Goal: Task Accomplishment & Management: Manage account settings

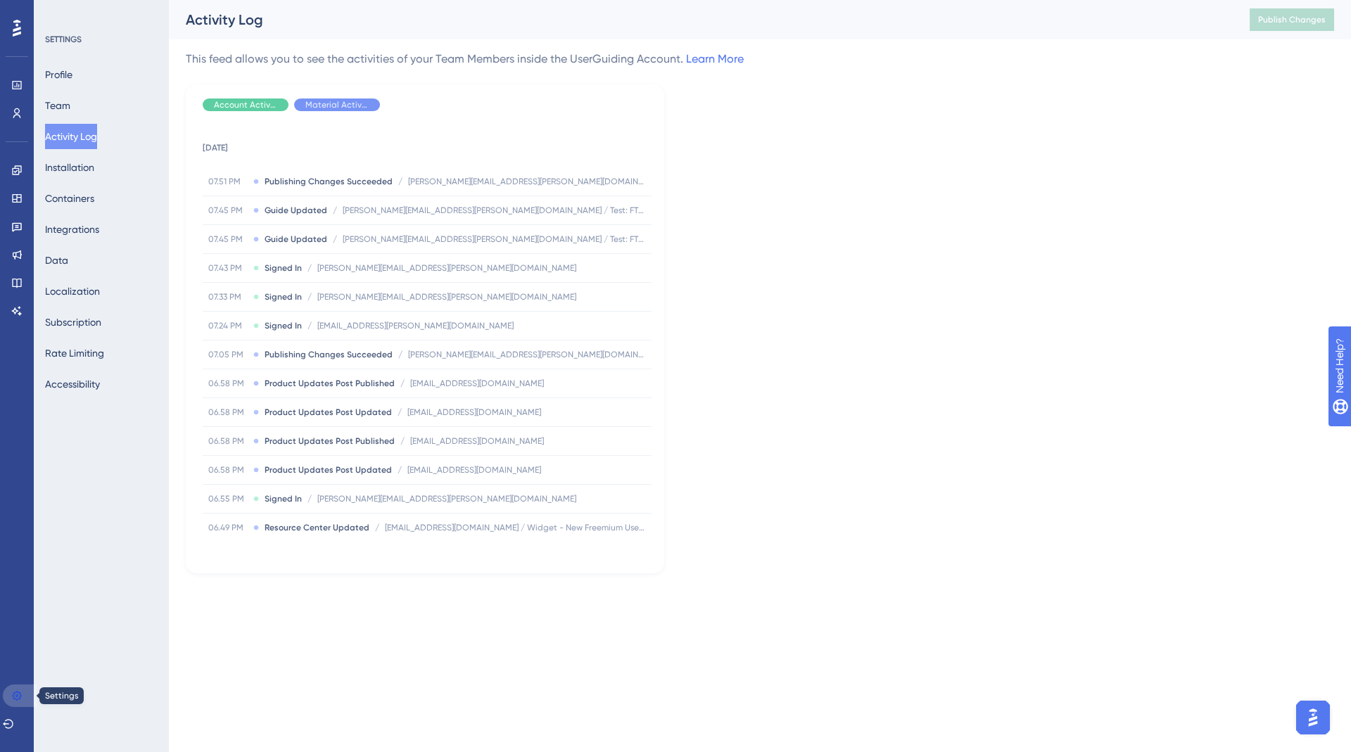
click at [16, 690] on link at bounding box center [20, 696] width 34 height 23
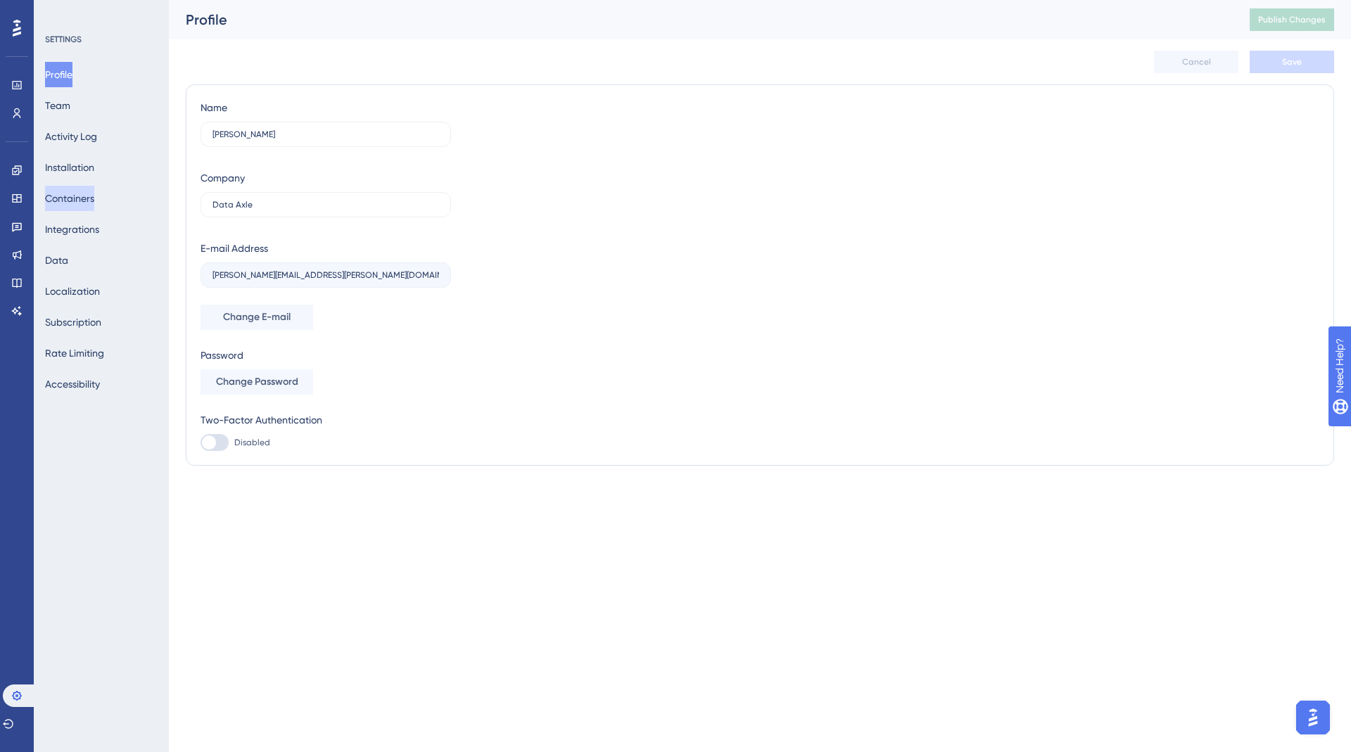
click at [74, 203] on button "Containers" at bounding box center [69, 198] width 49 height 25
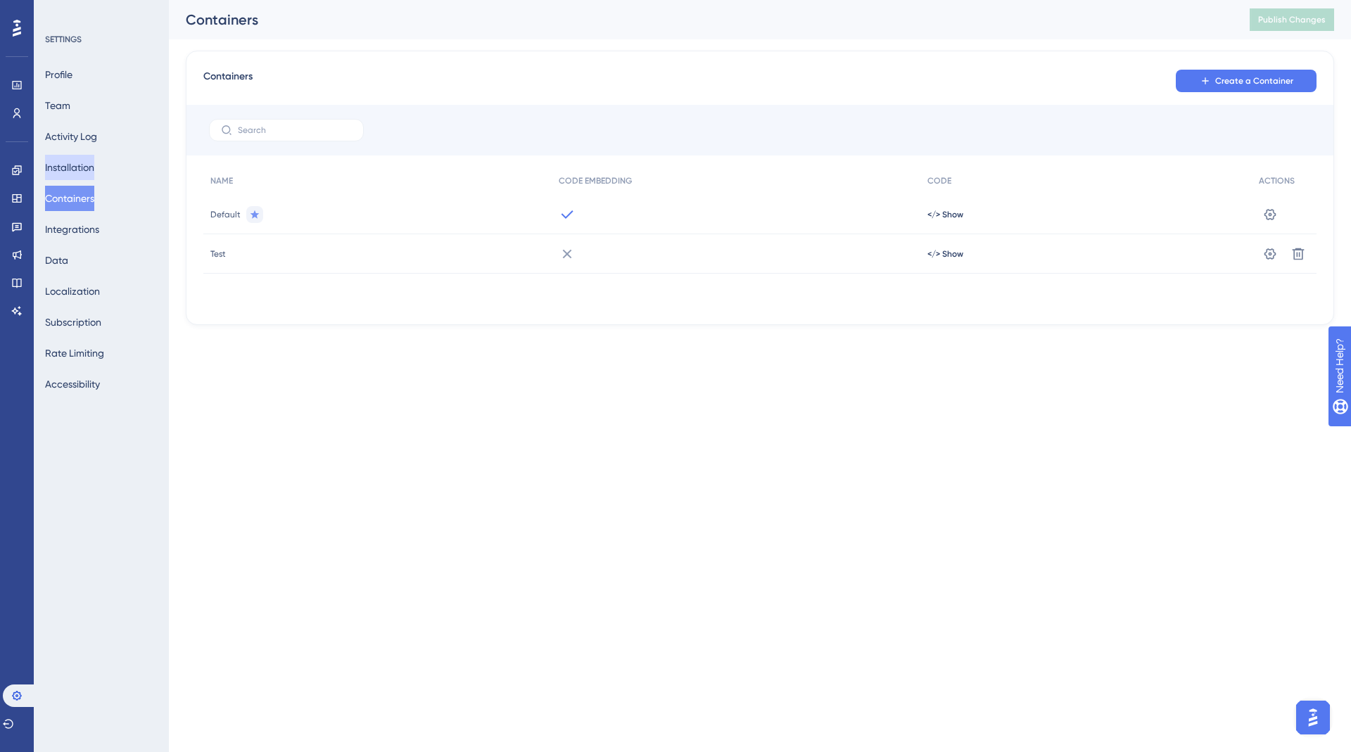
click at [77, 171] on button "Installation" at bounding box center [69, 167] width 49 height 25
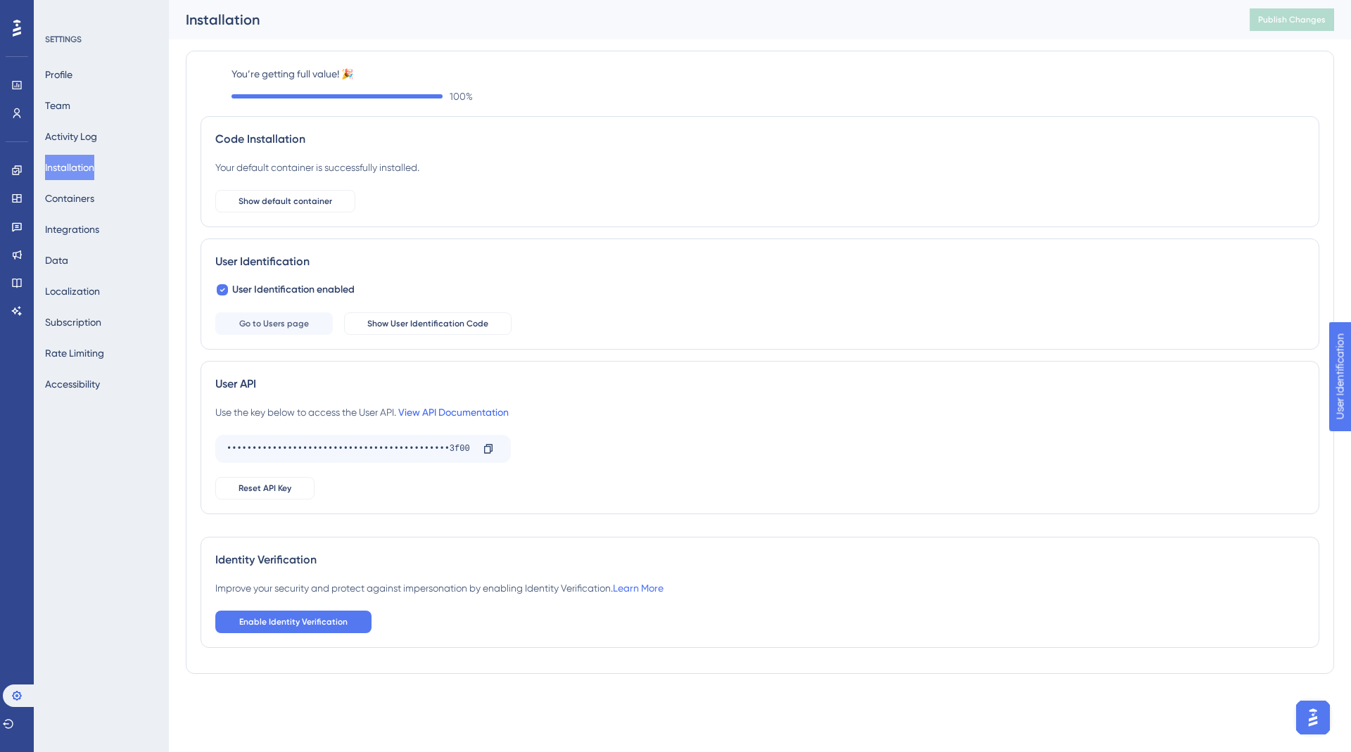
click at [446, 407] on link "View API Documentation" at bounding box center [453, 412] width 111 height 11
click at [13, 82] on icon at bounding box center [16, 85] width 11 height 11
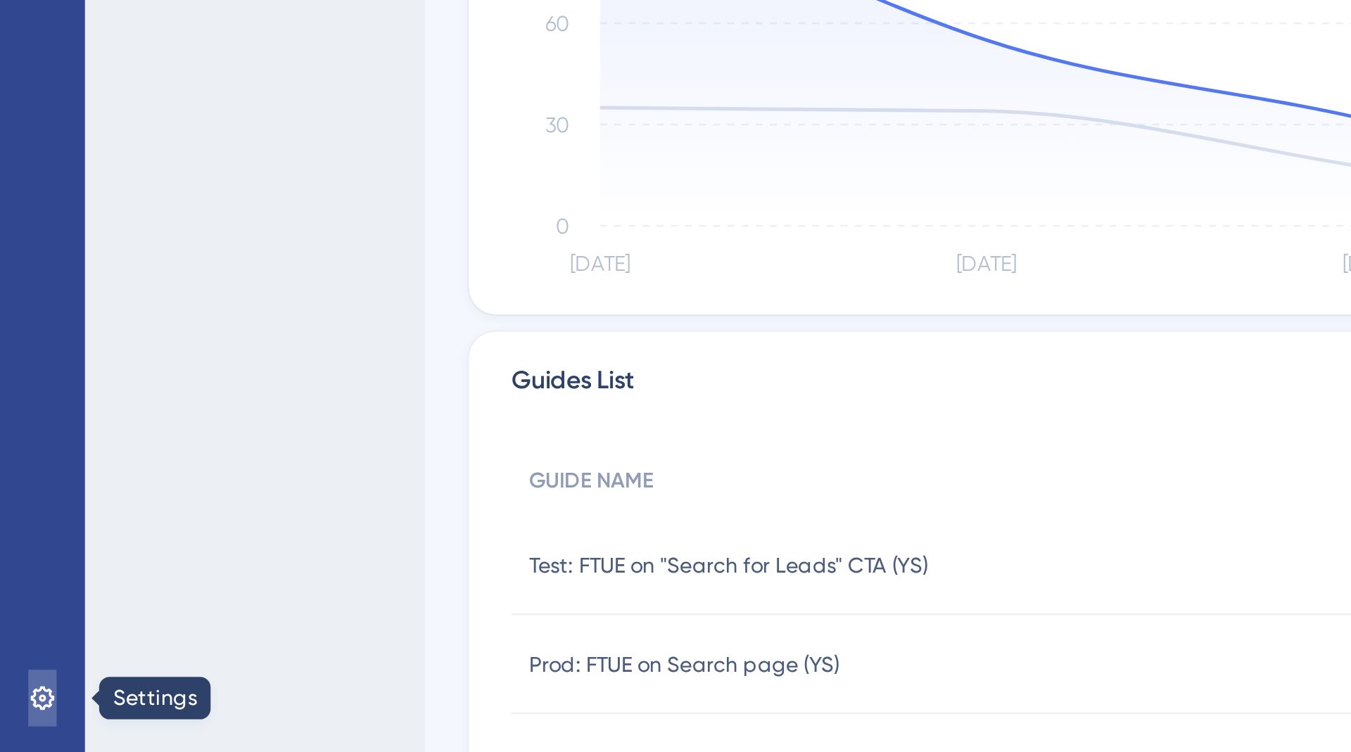
click at [18, 695] on icon at bounding box center [16, 696] width 11 height 11
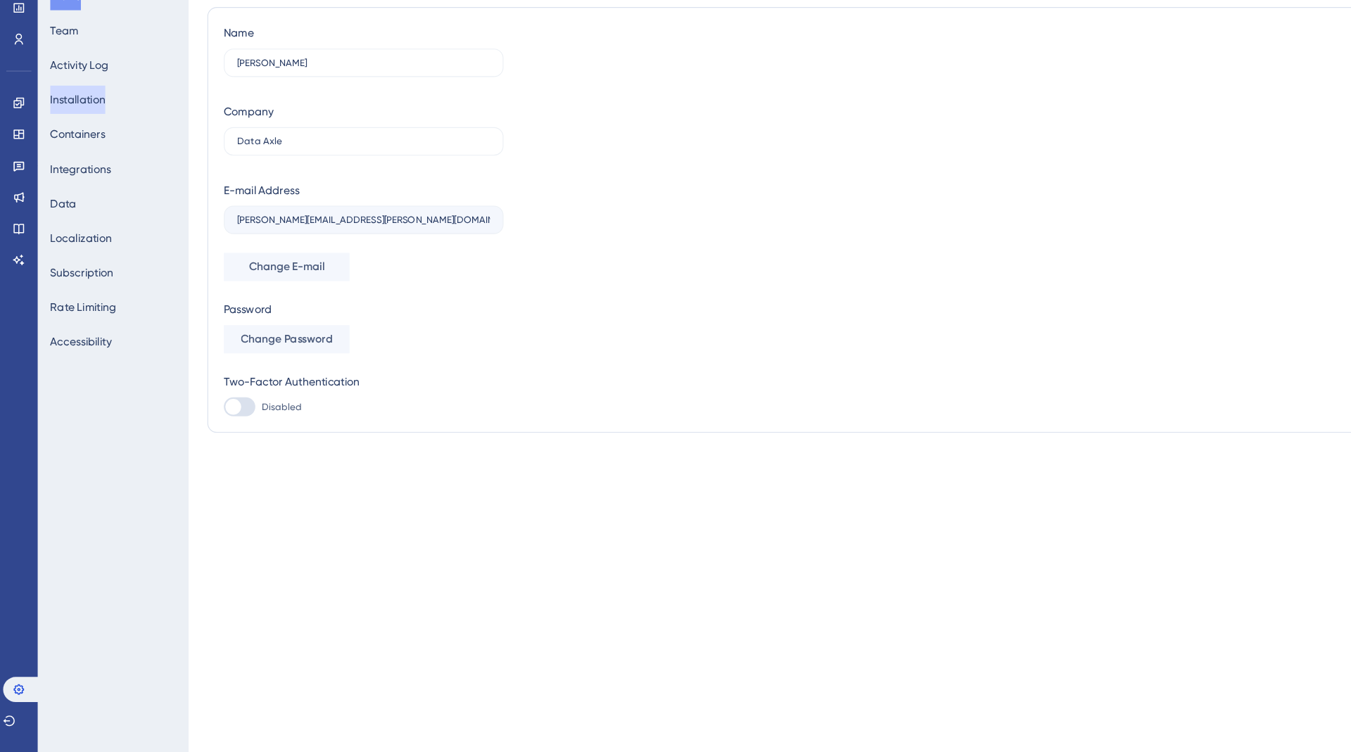
click at [83, 165] on button "Installation" at bounding box center [69, 167] width 49 height 25
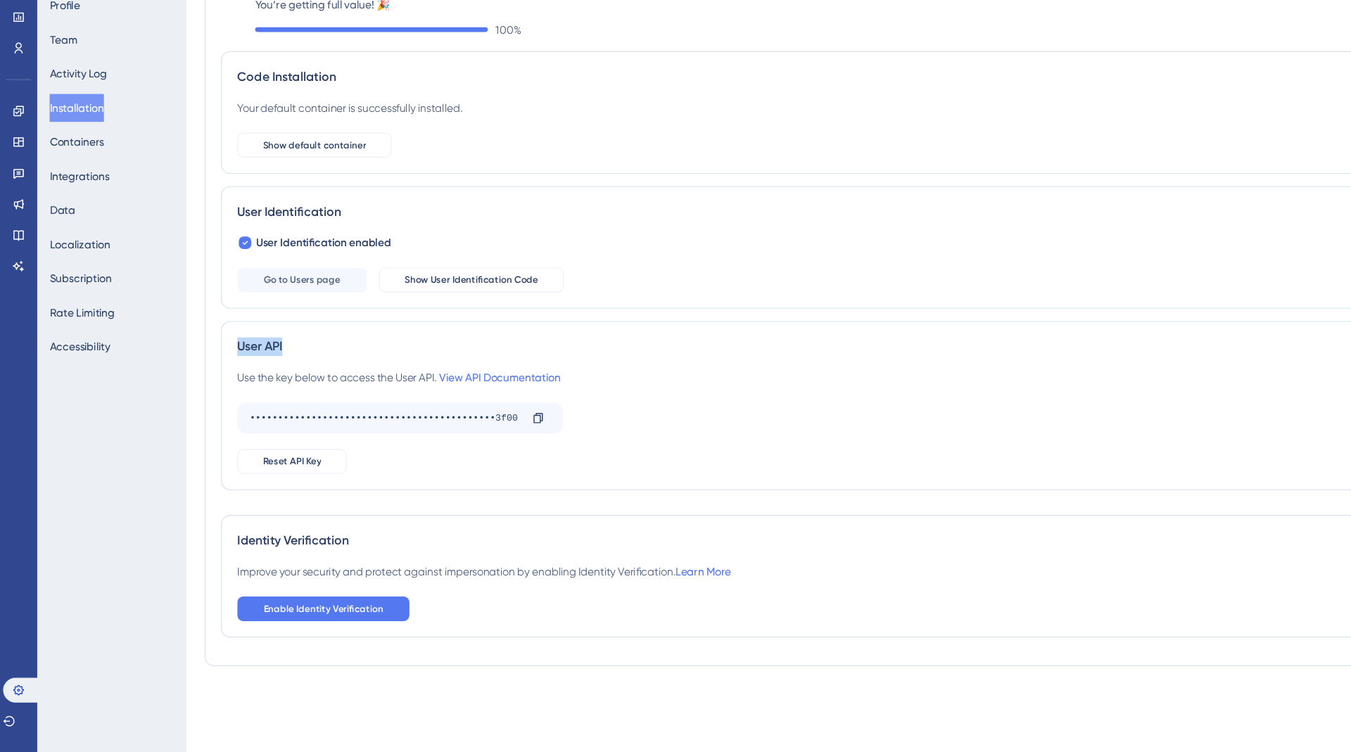
drag, startPoint x: 211, startPoint y: 382, endPoint x: 259, endPoint y: 382, distance: 47.9
click at [259, 382] on div "User API Use the key below to access the User API. View API Documentation •••••…" at bounding box center [760, 437] width 1119 height 153
click at [487, 448] on icon at bounding box center [488, 448] width 11 height 11
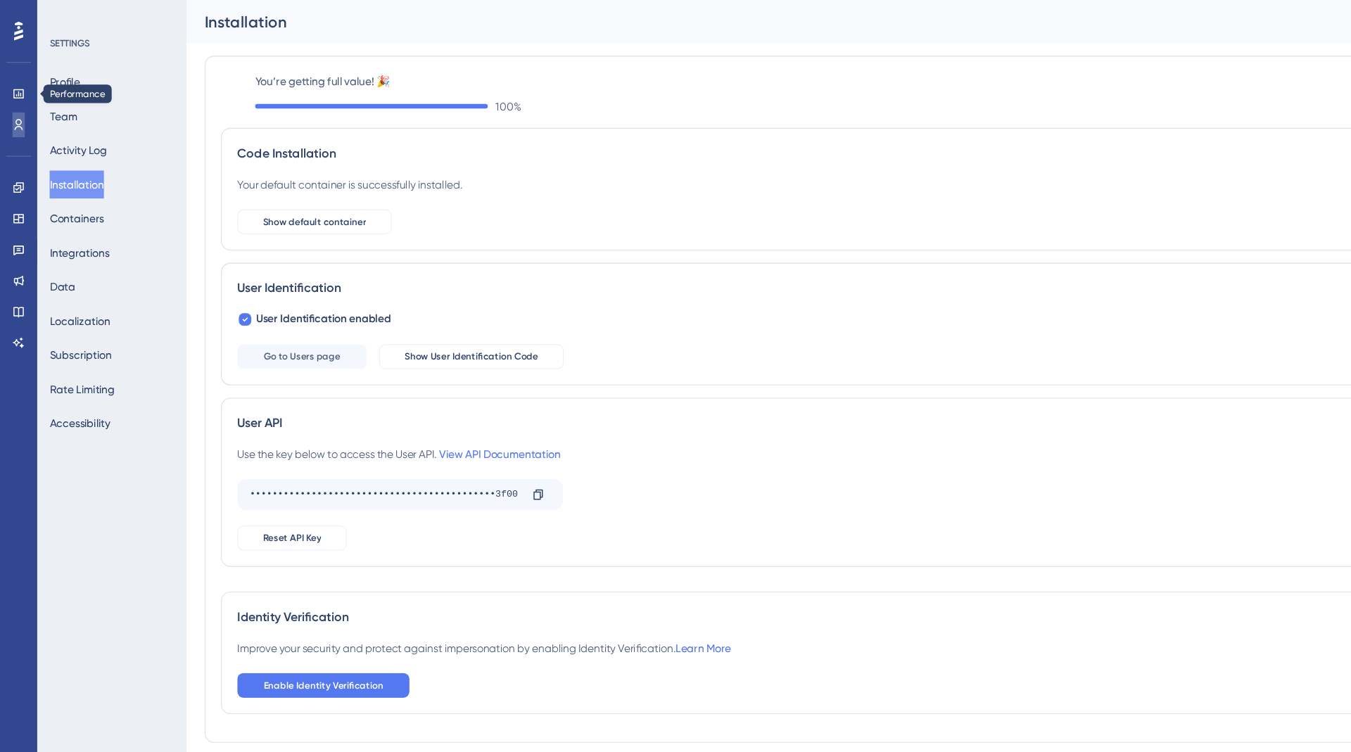
click at [14, 120] on link at bounding box center [16, 113] width 11 height 23
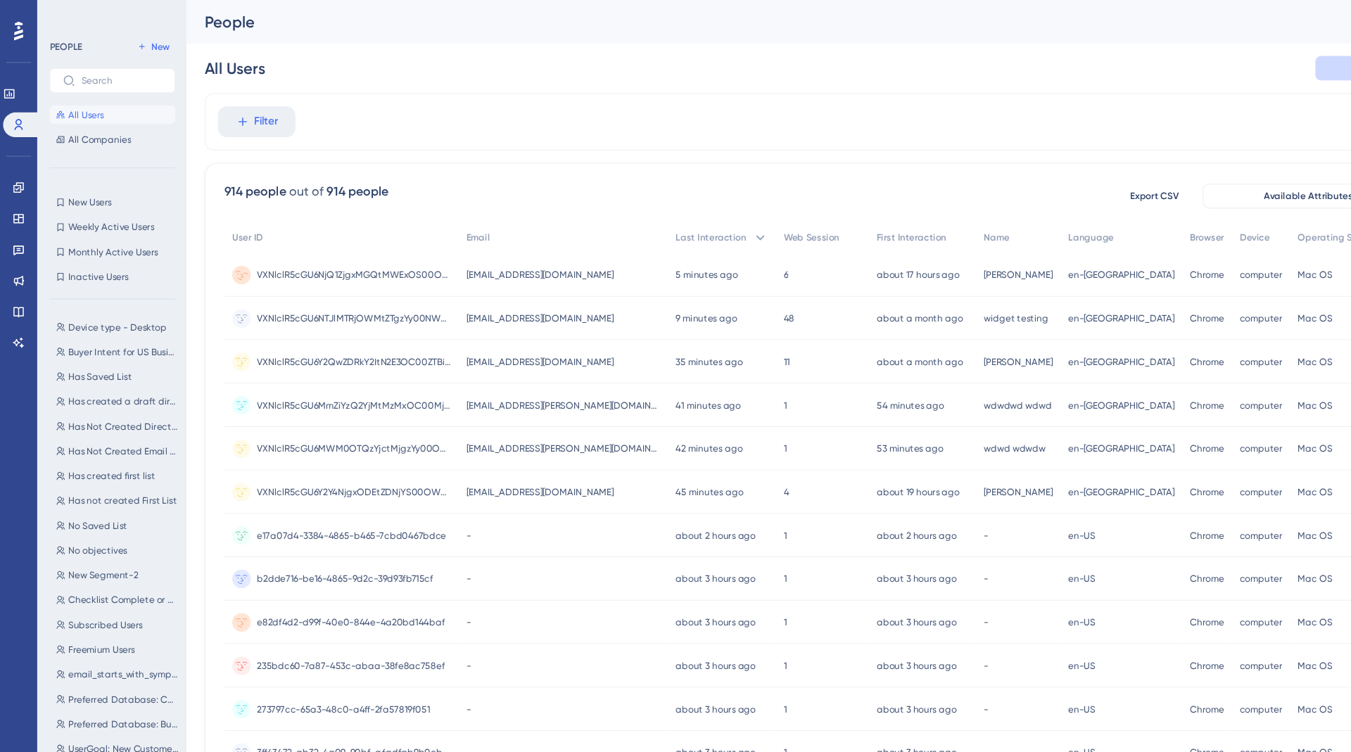
click at [468, 250] on span "[EMAIL_ADDRESS][DOMAIN_NAME]" at bounding box center [490, 249] width 134 height 11
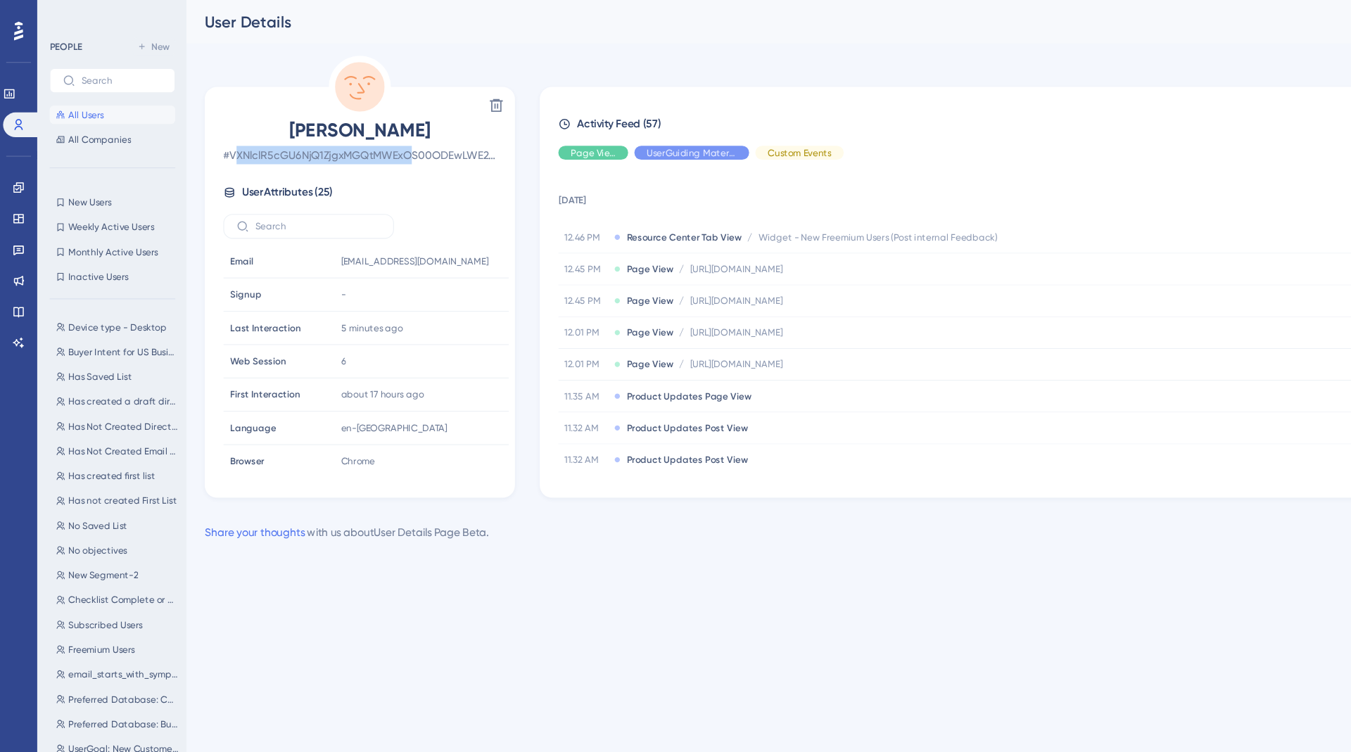
drag, startPoint x: 215, startPoint y: 141, endPoint x: 380, endPoint y: 141, distance: 165.4
click at [380, 141] on span "# VXNlclR5cGU6NjQ1ZjgxMGQtMWExOS00ODEwLWE2NDAtMDhlYzYxZDBiZjYw" at bounding box center [327, 140] width 248 height 17
click at [92, 104] on span "All Users" at bounding box center [78, 104] width 32 height 11
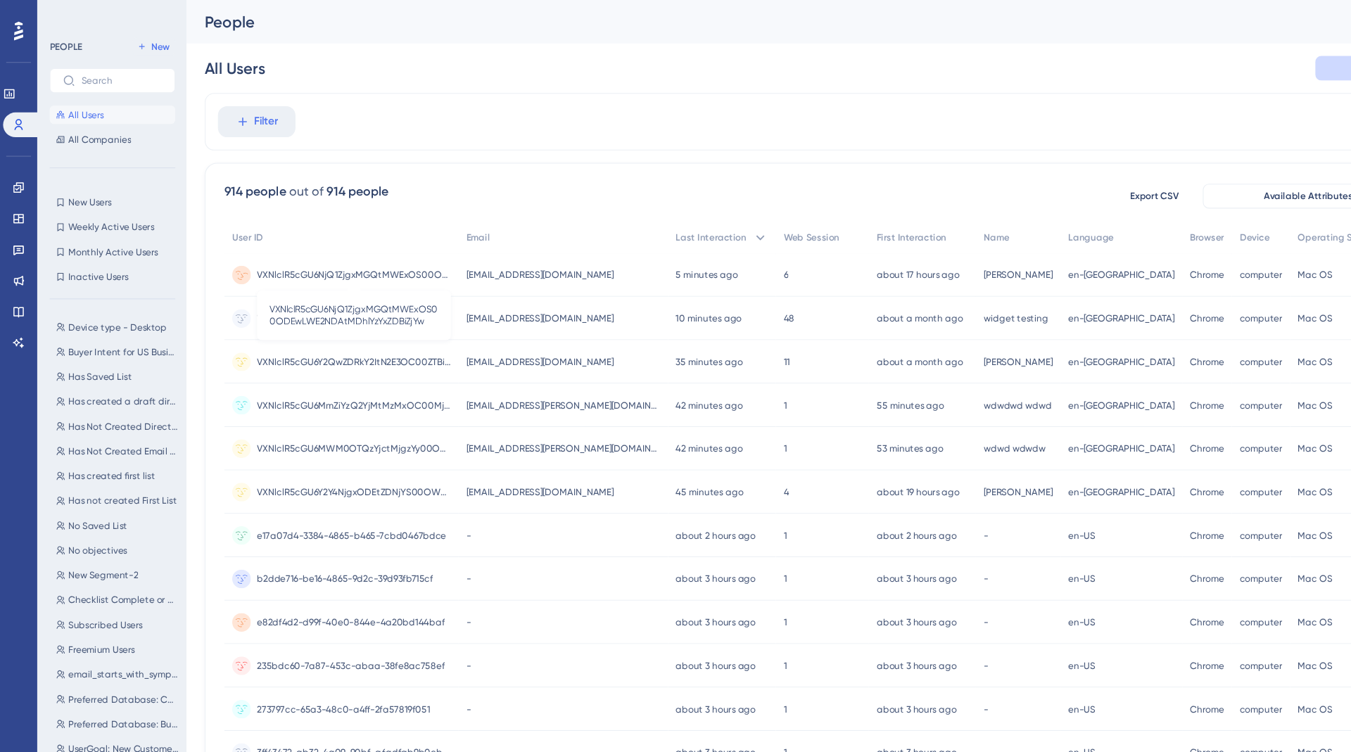
click at [359, 249] on span "VXNlclR5cGU6NjQ1ZjgxMGQtMWExOS00ODEwLWE2NDAtMDhlYzYxZDBiZjYw" at bounding box center [321, 249] width 176 height 11
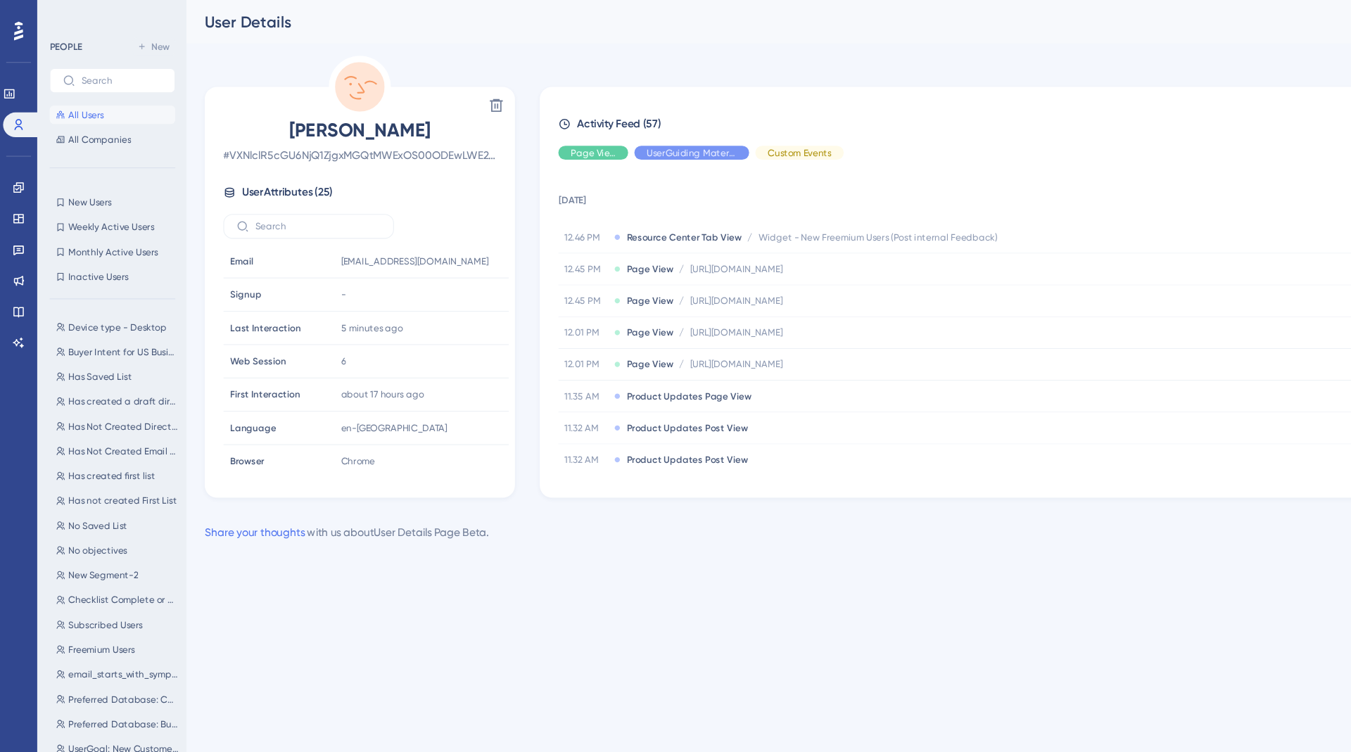
click at [374, 139] on span "# VXNlclR5cGU6NjQ1ZjgxMGQtMWExOS00ODEwLWE2NDAtMDhlYzYxZDBiZjYw" at bounding box center [327, 140] width 248 height 17
click at [77, 100] on span "All Users" at bounding box center [78, 104] width 32 height 11
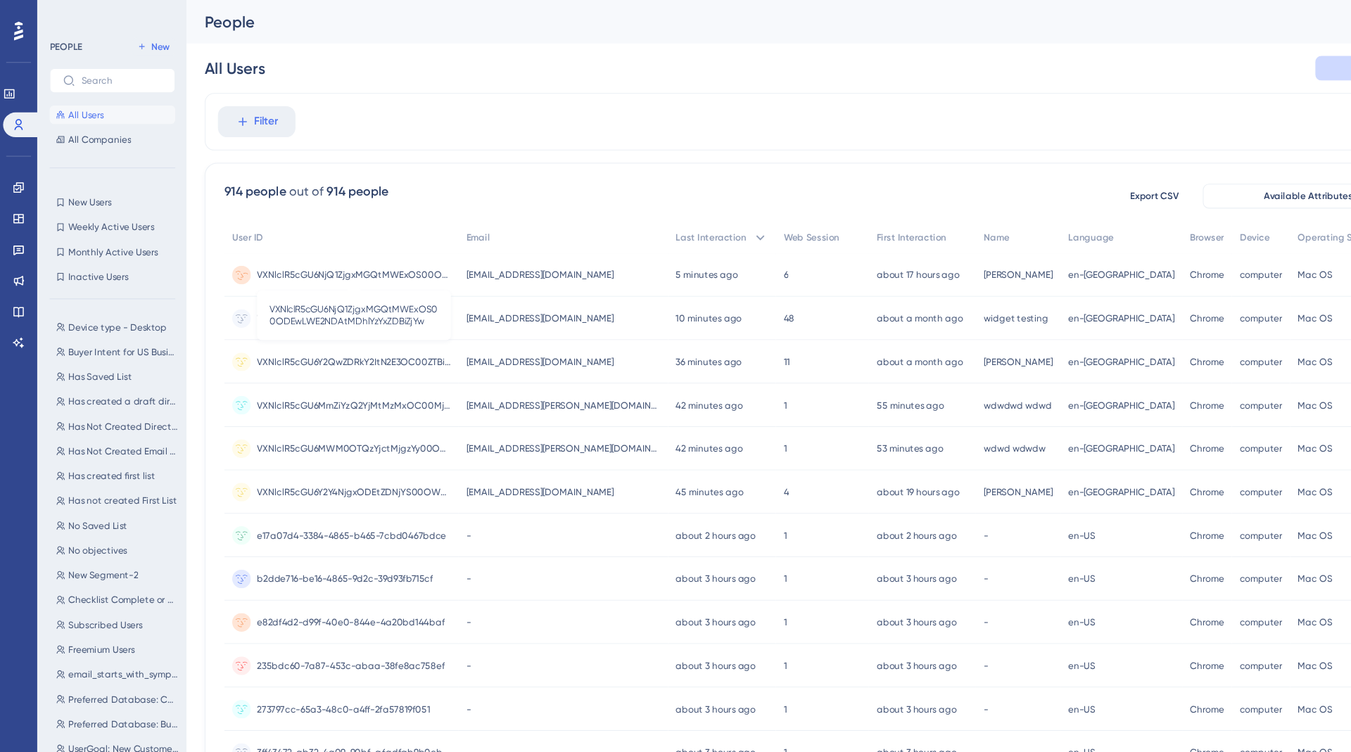
click at [348, 245] on span "VXNlclR5cGU6NjQ1ZjgxMGQtMWExOS00ODEwLWE2NDAtMDhlYzYxZDBiZjYw" at bounding box center [321, 249] width 176 height 11
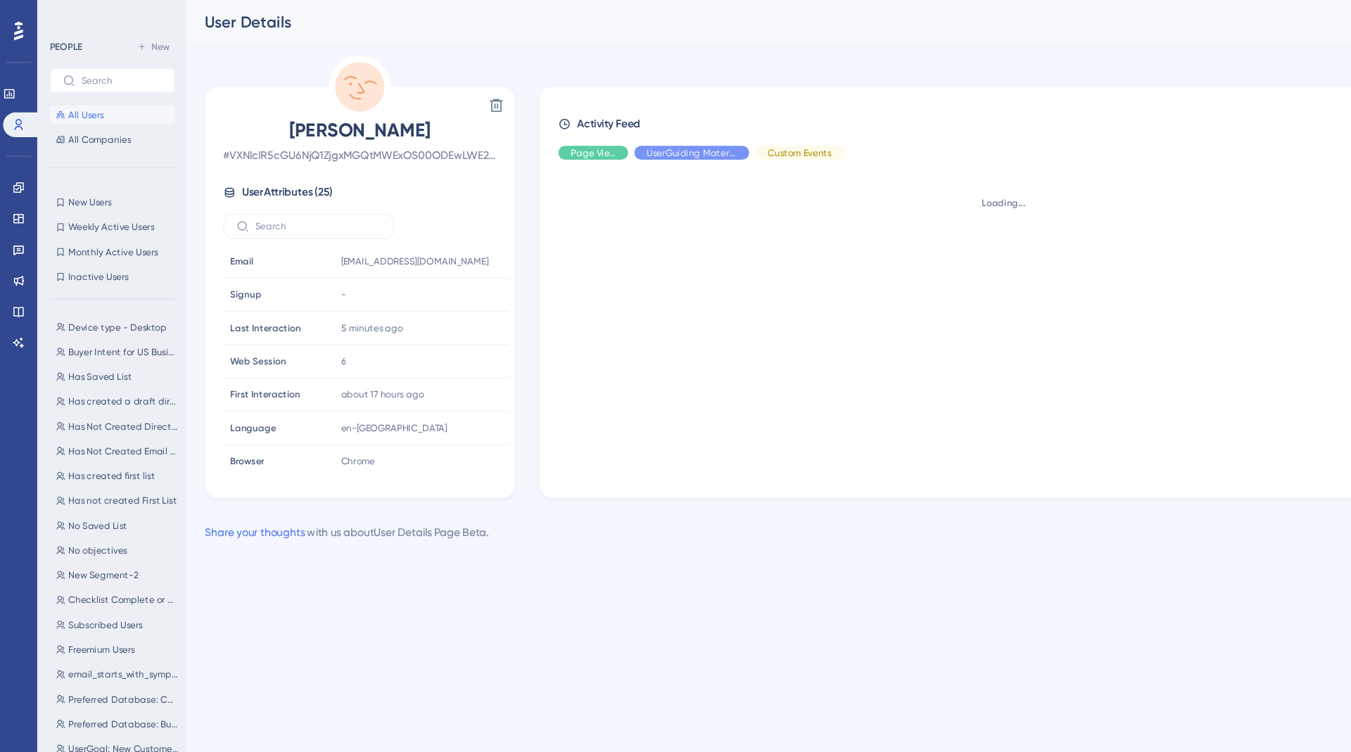
click at [324, 133] on span "# VXNlclR5cGU6NjQ1ZjgxMGQtMWExOS00ODEwLWE2NDAtMDhlYzYxZDBiZjYw" at bounding box center [327, 140] width 248 height 17
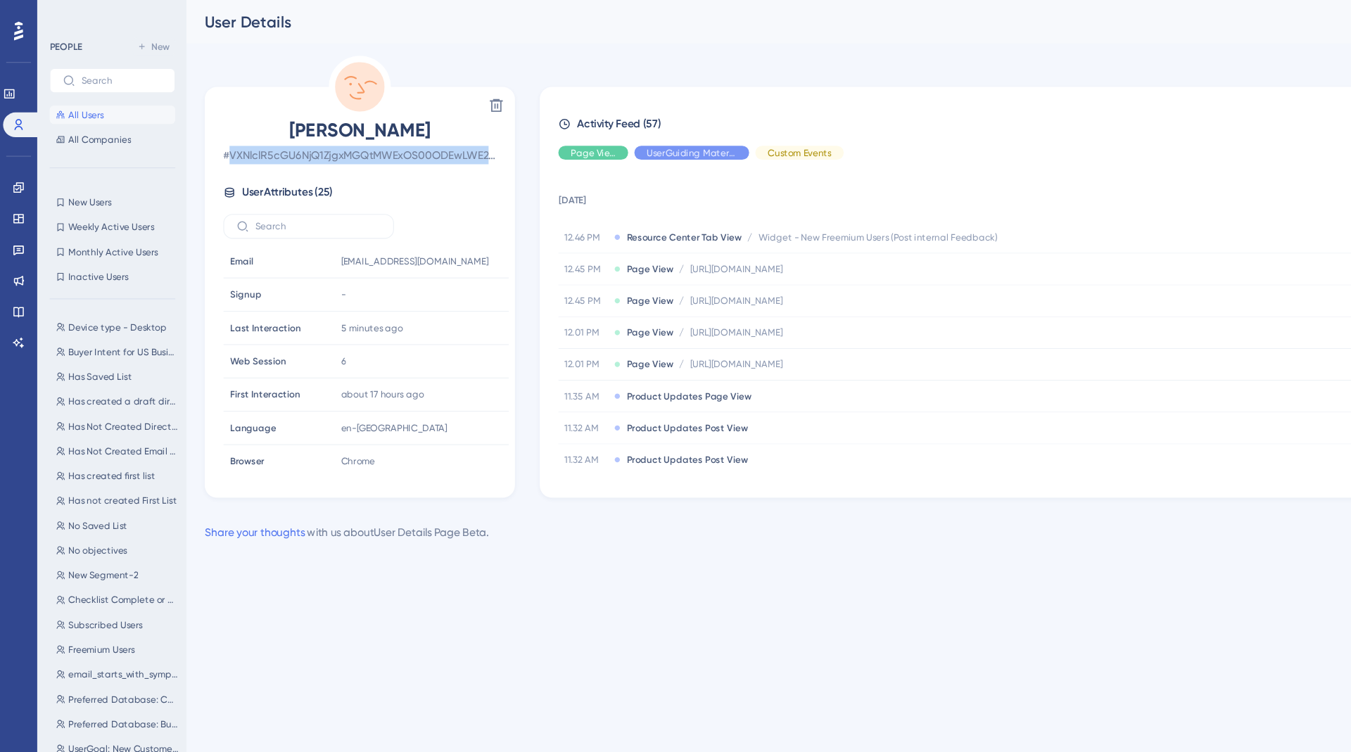
click at [324, 133] on span "# VXNlclR5cGU6NjQ1ZjgxMGQtMWExOS00ODEwLWE2NDAtMDhlYzYxZDBiZjYw" at bounding box center [327, 140] width 248 height 17
click at [332, 142] on span "# VXNlclR5cGU6NjQ1ZjgxMGQtMWExOS00ODEwLWE2NDAtMDhlYzYxZDBiZjYw" at bounding box center [327, 140] width 248 height 17
drag, startPoint x: 212, startPoint y: 136, endPoint x: 408, endPoint y: 134, distance: 195.7
click at [408, 134] on span "# VXNlclR5cGU6NjQ1ZjgxMGQtMWExOS00ODEwLWE2NDAtMDhlYzYxZDBiZjYw" at bounding box center [327, 140] width 248 height 17
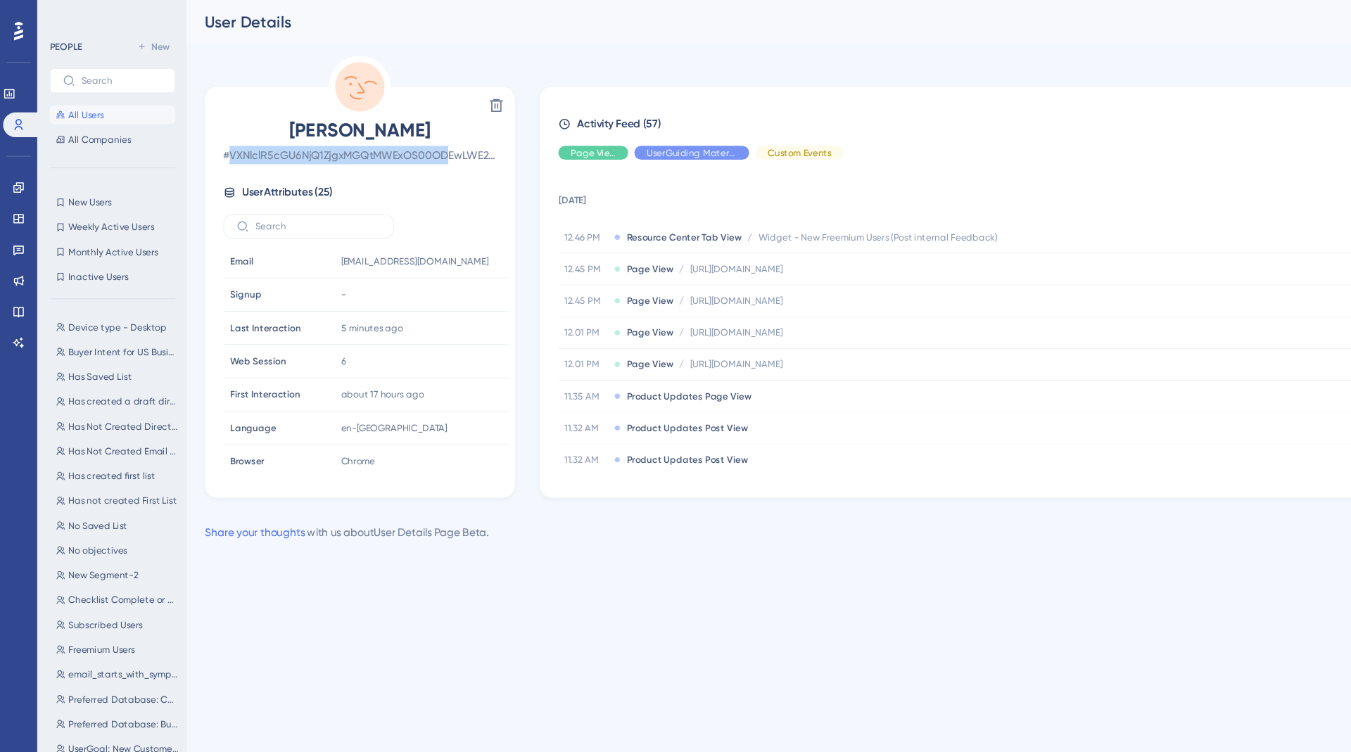
click at [408, 134] on span "# VXNlclR5cGU6NjQ1ZjgxMGQtMWExOS00ODEwLWE2NDAtMDhlYzYxZDBiZjYw" at bounding box center [327, 140] width 248 height 17
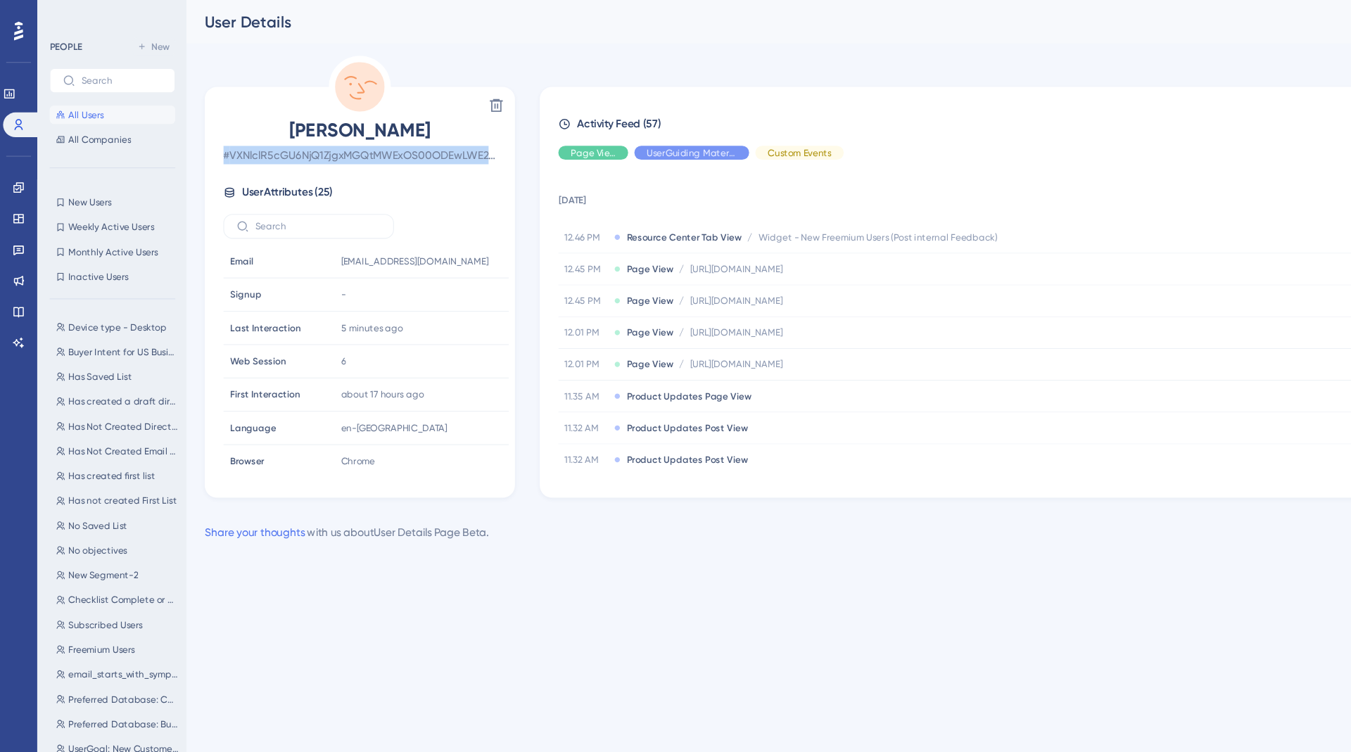
click at [313, 142] on span "# VXNlclR5cGU6NjQ1ZjgxMGQtMWExOS00ODEwLWE2NDAtMDhlYzYxZDBiZjYw" at bounding box center [327, 140] width 248 height 17
click at [252, 174] on span "User Attributes ( 25 )" at bounding box center [261, 174] width 82 height 17
click at [213, 166] on div "User Attributes ( 25 )" at bounding box center [327, 174] width 248 height 17
click at [213, 172] on icon at bounding box center [208, 174] width 11 height 11
click at [270, 182] on span "User Attributes ( 25 )" at bounding box center [261, 174] width 82 height 17
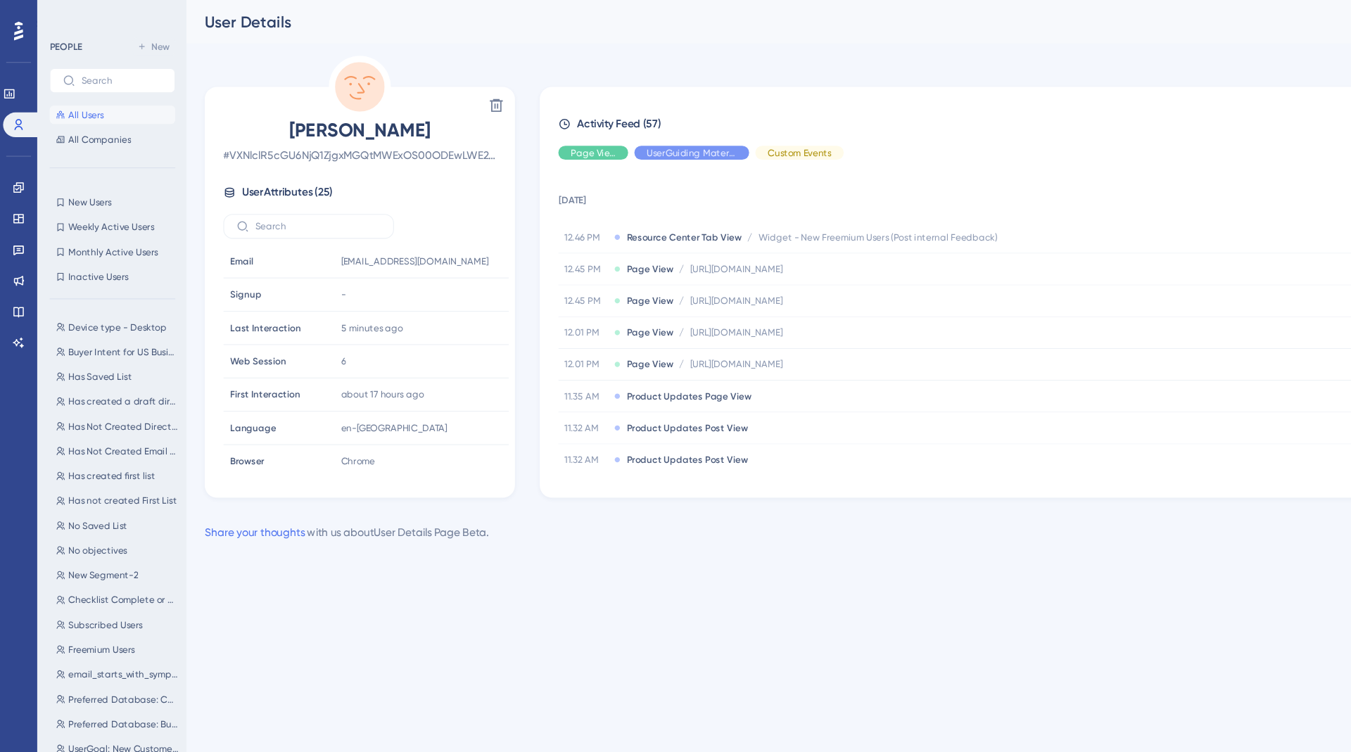
click at [85, 106] on span "All Users" at bounding box center [78, 104] width 32 height 11
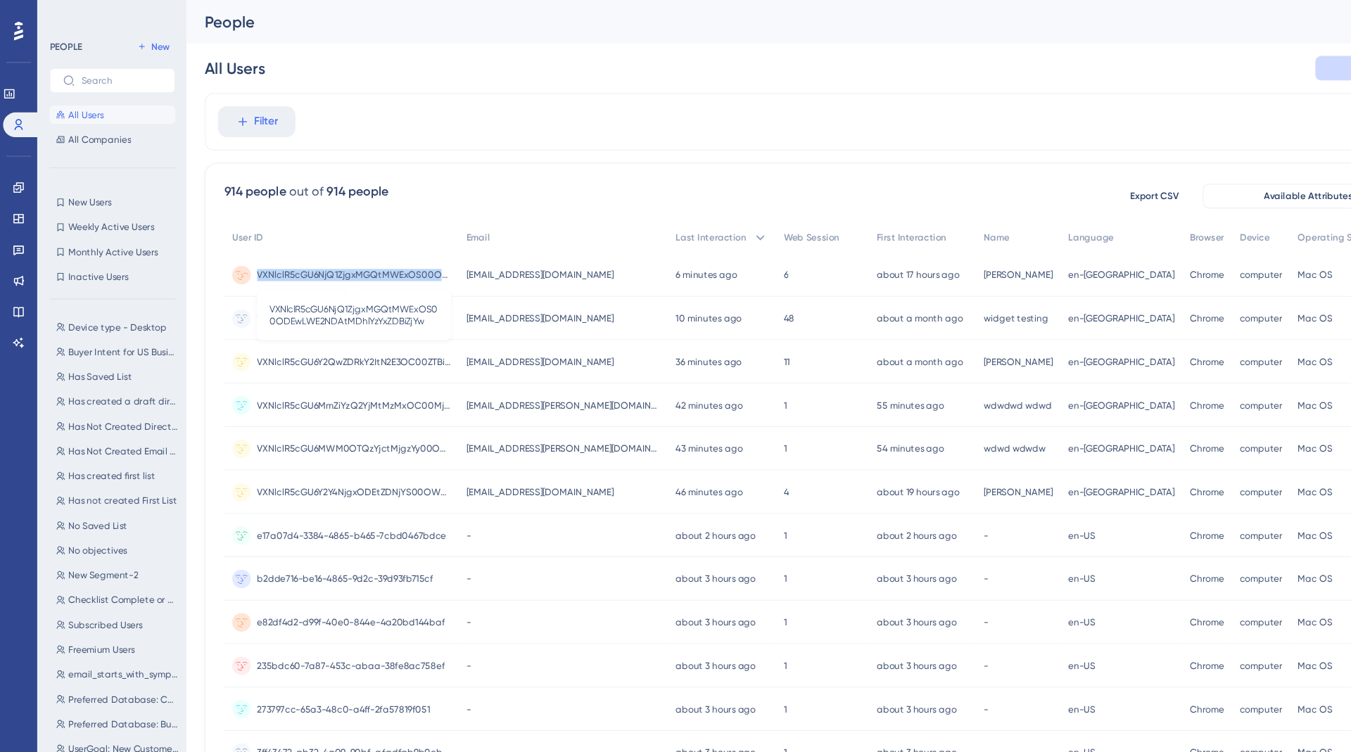
click at [303, 245] on span "VXNlclR5cGU6NjQ1ZjgxMGQtMWExOS00ODEwLWE2NDAtMDhlYzYxZDBiZjYw" at bounding box center [321, 249] width 176 height 11
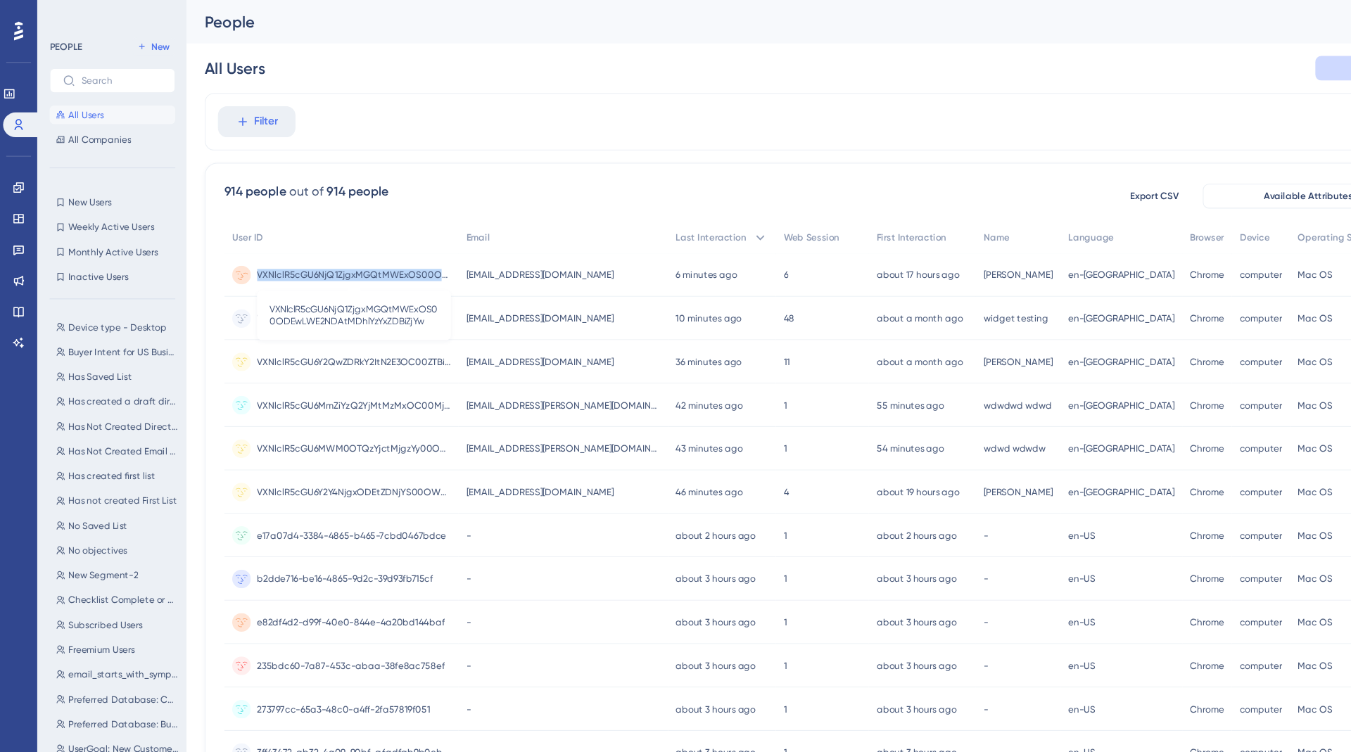
click at [303, 245] on span "VXNlclR5cGU6NjQ1ZjgxMGQtMWExOS00ODEwLWE2NDAtMDhlYzYxZDBiZjYw" at bounding box center [321, 249] width 176 height 11
drag, startPoint x: 415, startPoint y: 210, endPoint x: 477, endPoint y: 206, distance: 62.8
click at [478, 208] on div "User ID Email Last Interaction Web Session First Interaction Name Language Brow…" at bounding box center [760, 610] width 1114 height 817
click at [477, 213] on div "Email" at bounding box center [511, 216] width 190 height 29
click at [368, 248] on span "VXNlclR5cGU6NjQ1ZjgxMGQtMWExOS00ODEwLWE2NDAtMDhlYzYxZDBiZjYw" at bounding box center [321, 249] width 176 height 11
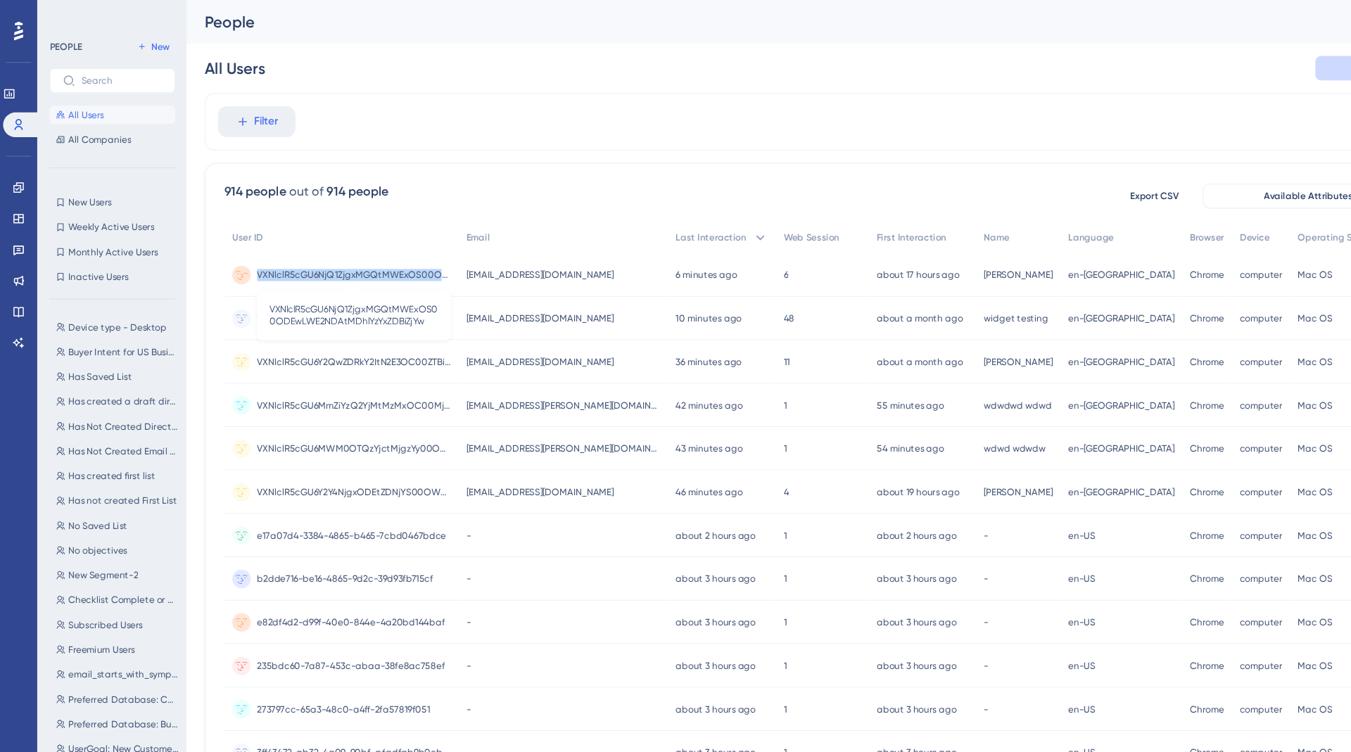
click at [368, 248] on span "VXNlclR5cGU6NjQ1ZjgxMGQtMWExOS00ODEwLWE2NDAtMDhlYzYxZDBiZjYw" at bounding box center [321, 249] width 176 height 11
copy div "VXNlclR5cGU6NjQ1ZjgxMGQtMWExOS00ODEwLWE2NDAtMDhlYzYxZDBiZjYw VXNlclR5cGU6NjQ1Zj…"
click at [413, 246] on div "VXNlclR5cGU6NjQ1ZjgxMGQtMWExOS00ODEwLWE2NDAtMDhlYzYxZDBiZjYw VXNlclR5cGU6NjQ1Zj…" at bounding box center [309, 249] width 213 height 39
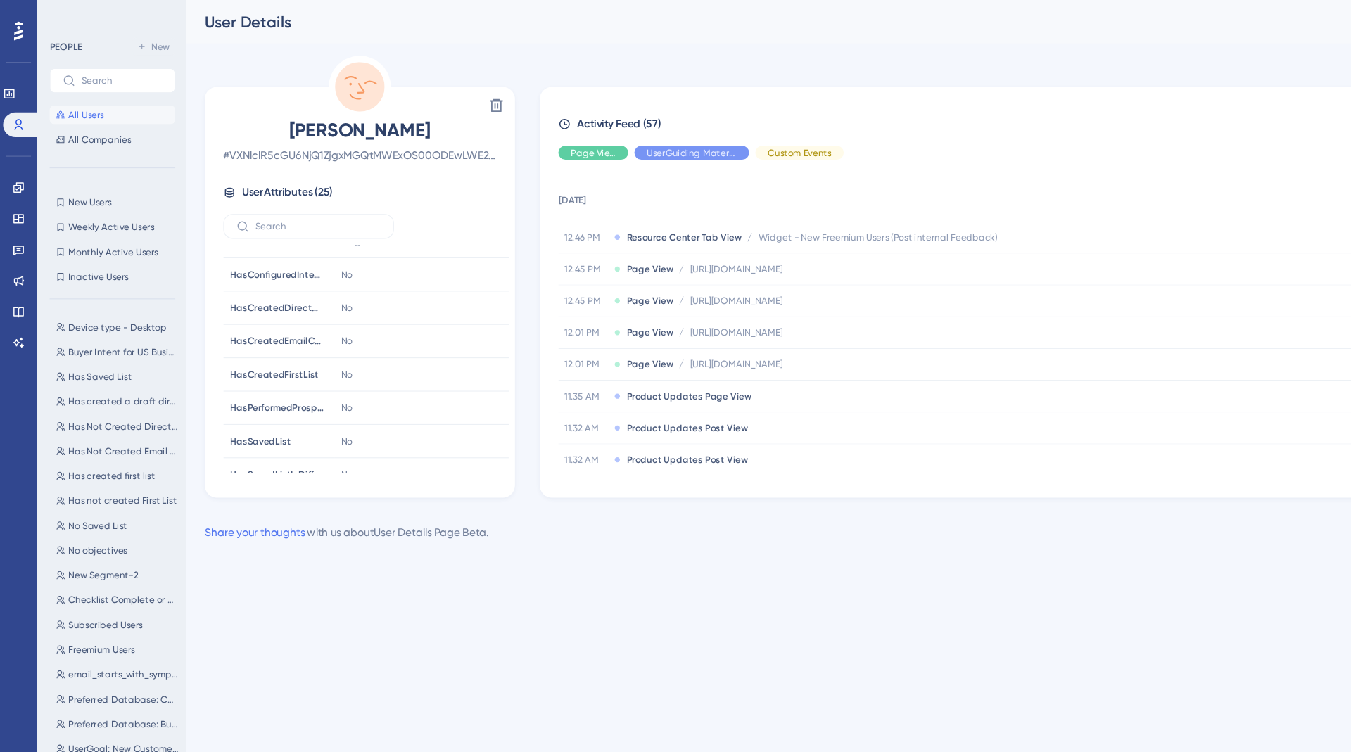
scroll to position [320, 0]
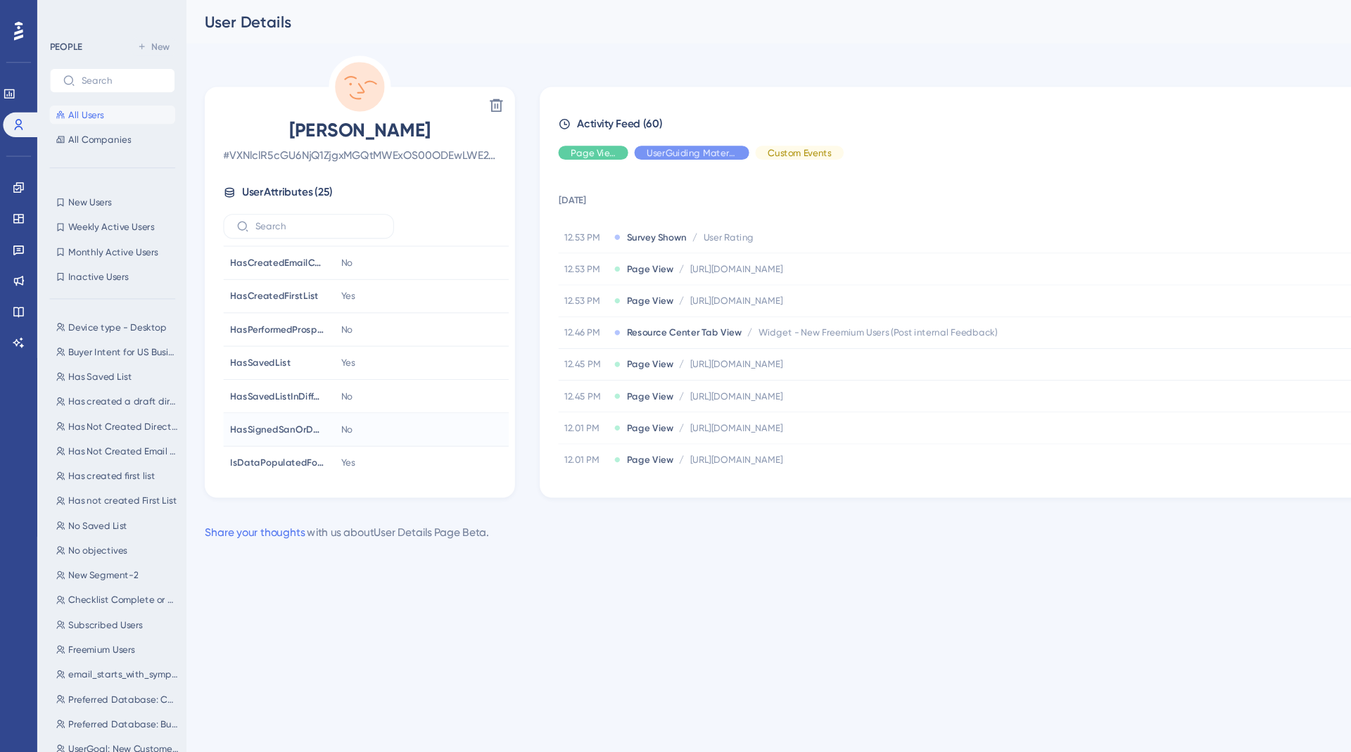
scroll to position [380, 0]
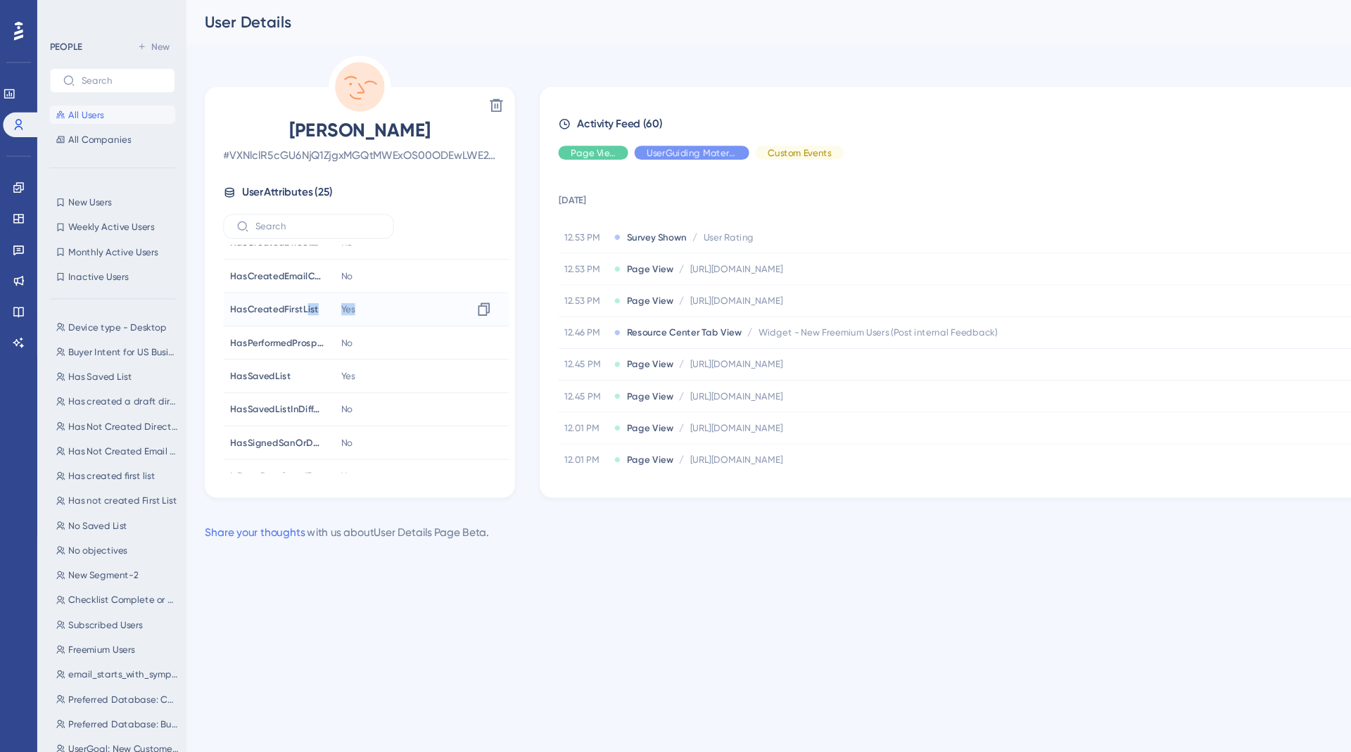
drag, startPoint x: 331, startPoint y: 279, endPoint x: 277, endPoint y: 279, distance: 53.5
click at [277, 279] on tr "HasCreatedFirstList HasCreatedFirstList Yes Copy Yes" at bounding box center [332, 281] width 259 height 30
